Goal: Navigation & Orientation: Find specific page/section

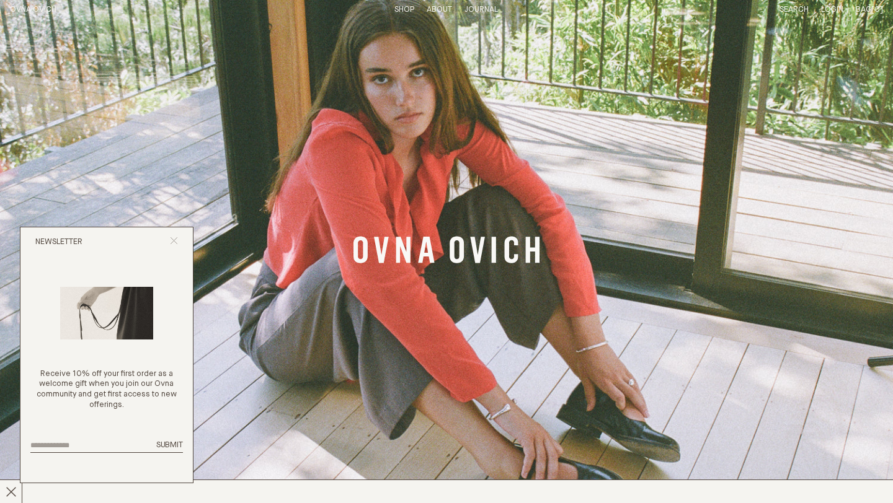
click at [177, 237] on line "Close popup" at bounding box center [173, 240] width 7 height 7
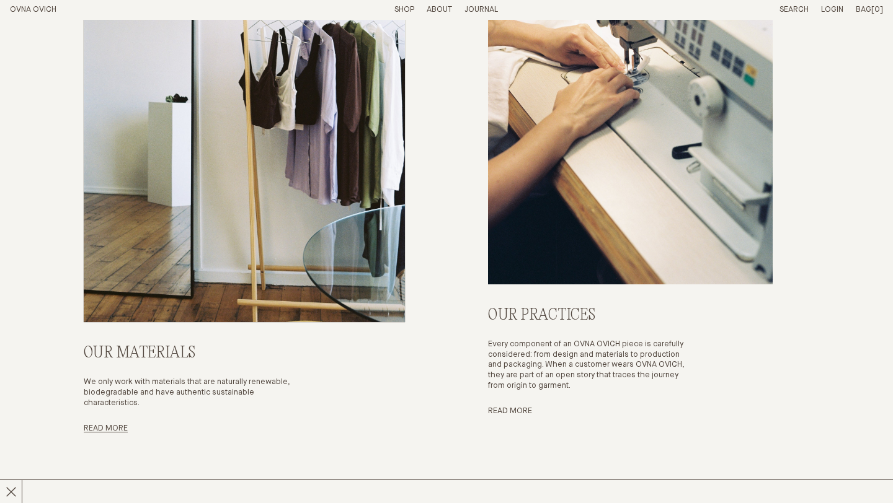
scroll to position [4557, 0]
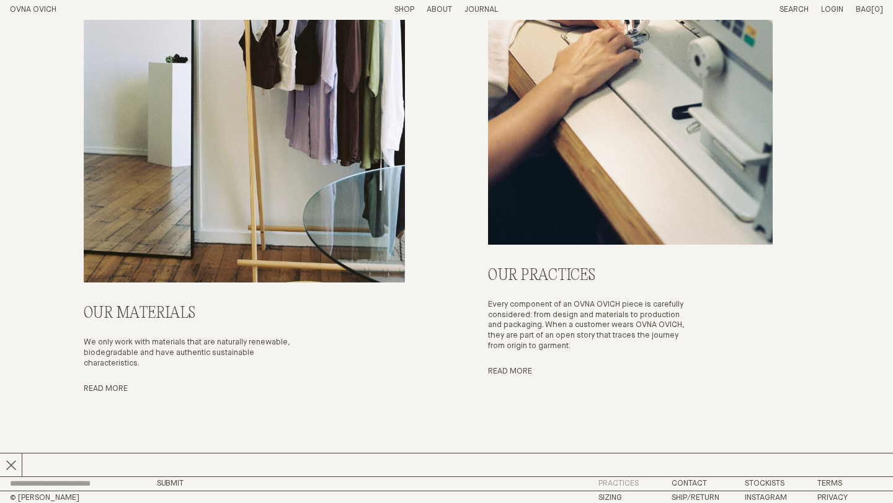
click at [618, 480] on link "Practices" at bounding box center [618, 484] width 40 height 8
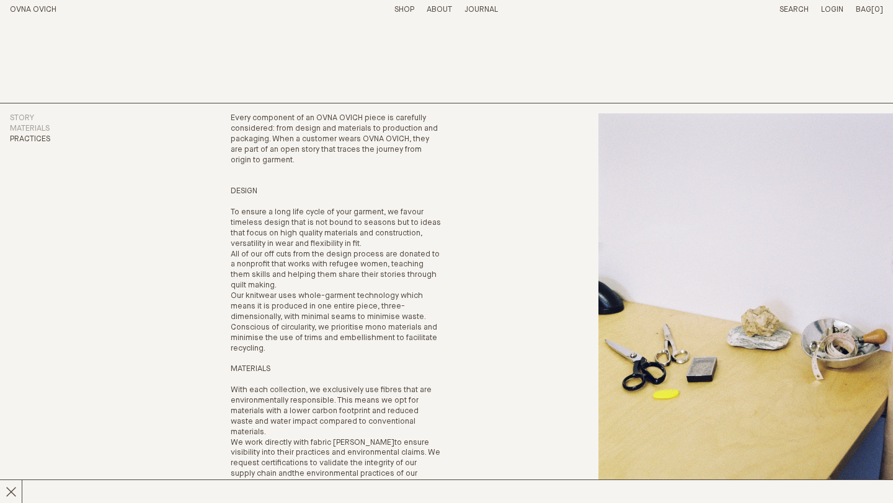
click at [490, 11] on link "Journal" at bounding box center [480, 10] width 33 height 8
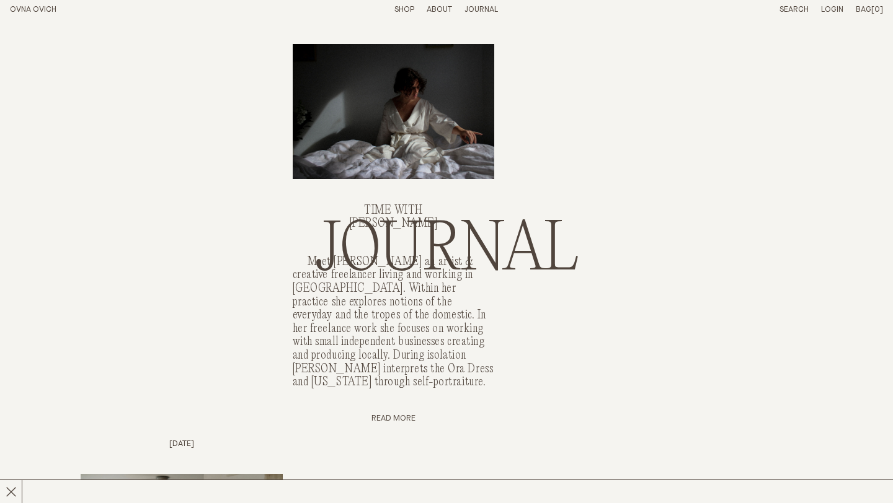
scroll to position [2148, 0]
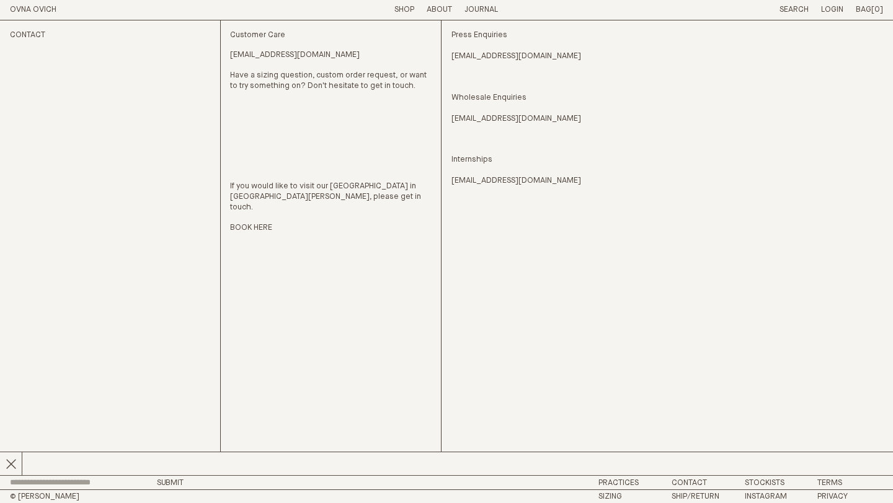
click at [693, 244] on div "Press Enquiries press@ovnaovich.com Wholesale Enquiries sales@ovnaovich.com Int…" at bounding box center [666, 247] width 431 height 455
drag, startPoint x: 694, startPoint y: 244, endPoint x: 699, endPoint y: 259, distance: 16.5
click at [699, 259] on div "Press Enquiries press@ovnaovich.com Wholesale Enquiries sales@ovnaovich.com Int…" at bounding box center [666, 247] width 431 height 455
